Goal: Browse casually: Explore the website without a specific task or goal

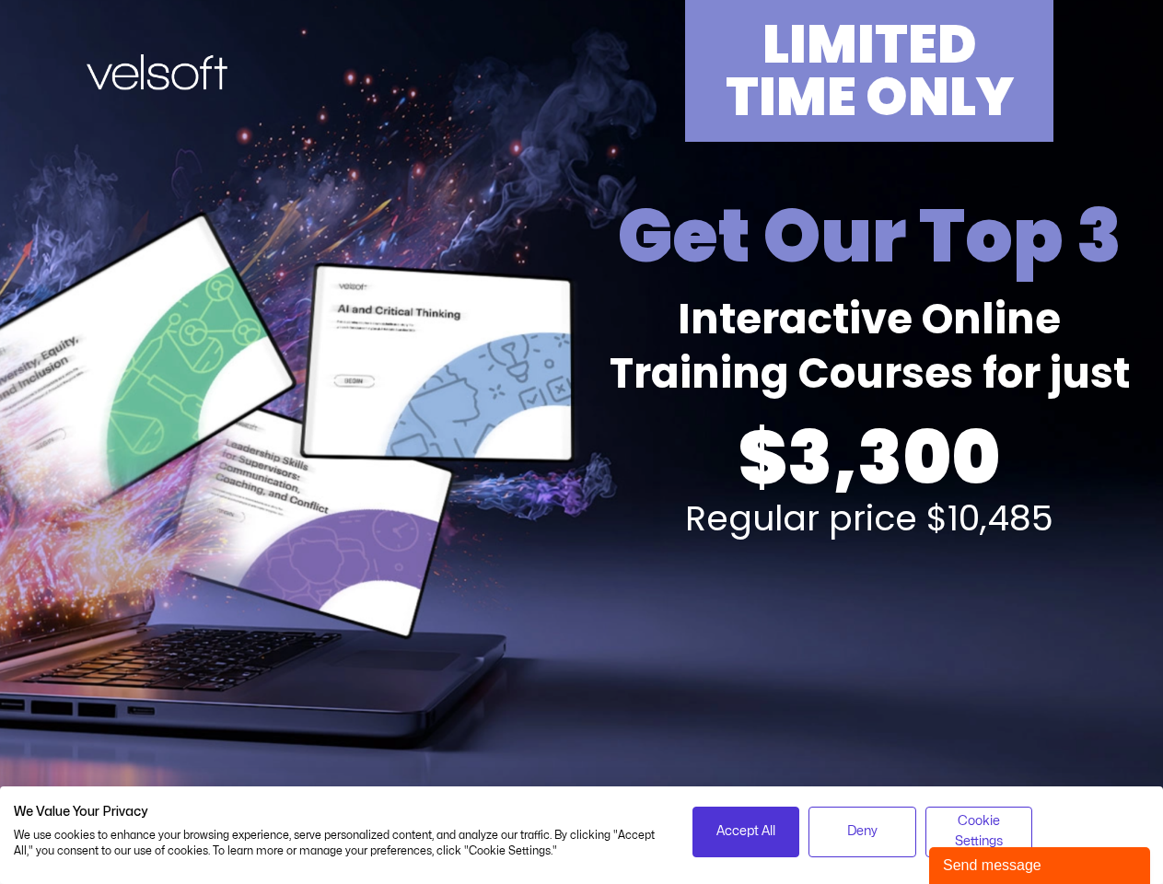
click at [581, 442] on div "LIMITED TIME ONLY Get Our Top 3 Interactive Online Training Courses for just $3…" at bounding box center [581, 406] width 1141 height 813
click at [746, 831] on span "Accept All" at bounding box center [745, 831] width 59 height 20
click at [862, 831] on span "Deny" at bounding box center [862, 831] width 30 height 20
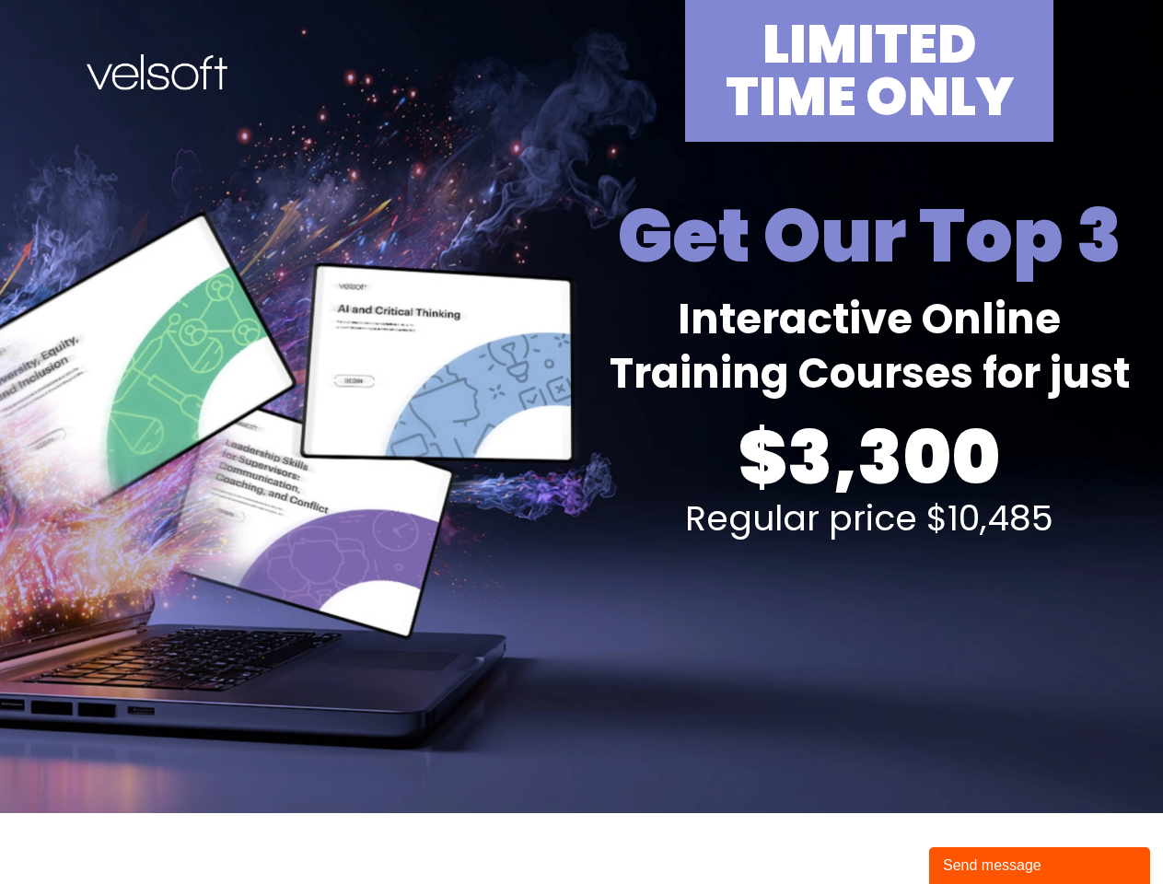
click at [1039, 865] on div "Send message" at bounding box center [1039, 865] width 193 height 22
